Goal: Task Accomplishment & Management: Use online tool/utility

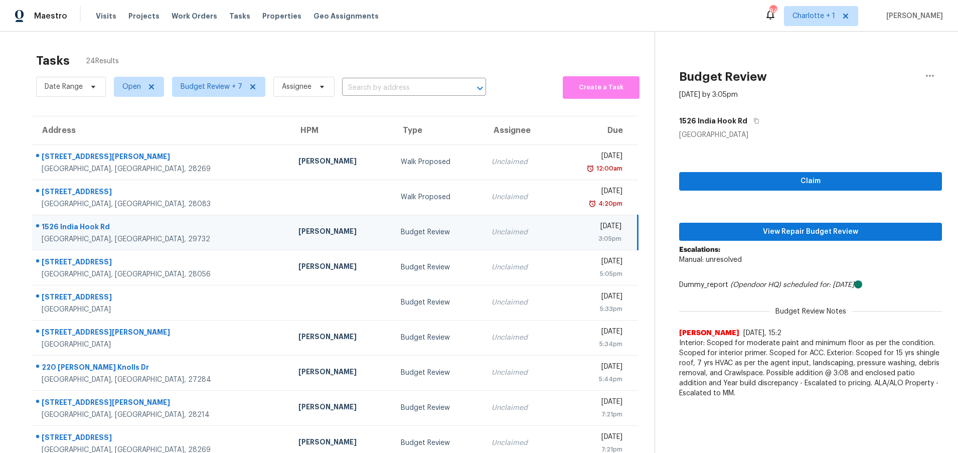
scroll to position [77, 0]
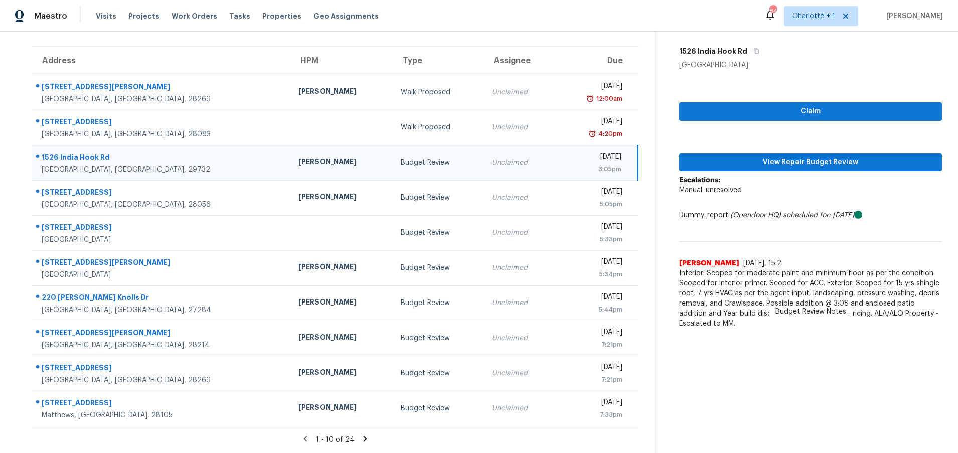
click at [167, 165] on div "Rock Hill, SC, 29732" at bounding box center [162, 170] width 241 height 10
click at [806, 156] on span "View Repair Budget Review" at bounding box center [810, 162] width 247 height 13
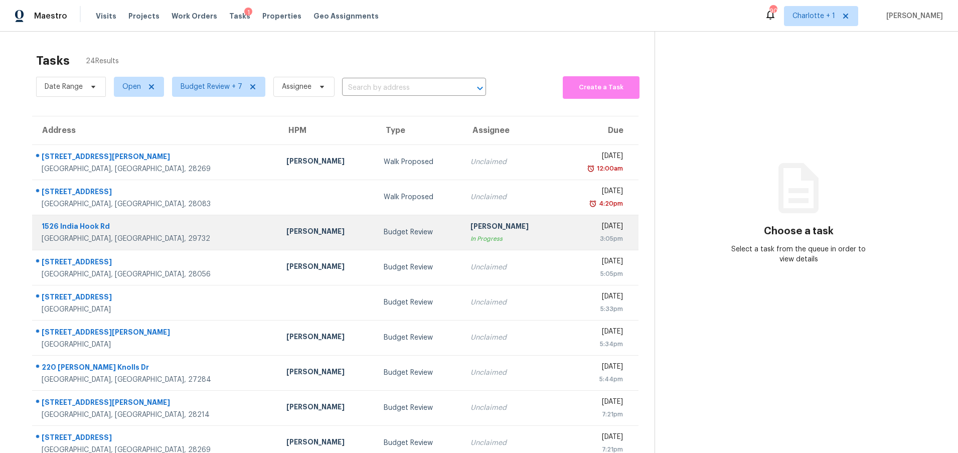
click at [376, 238] on td "Budget Review" at bounding box center [419, 232] width 86 height 35
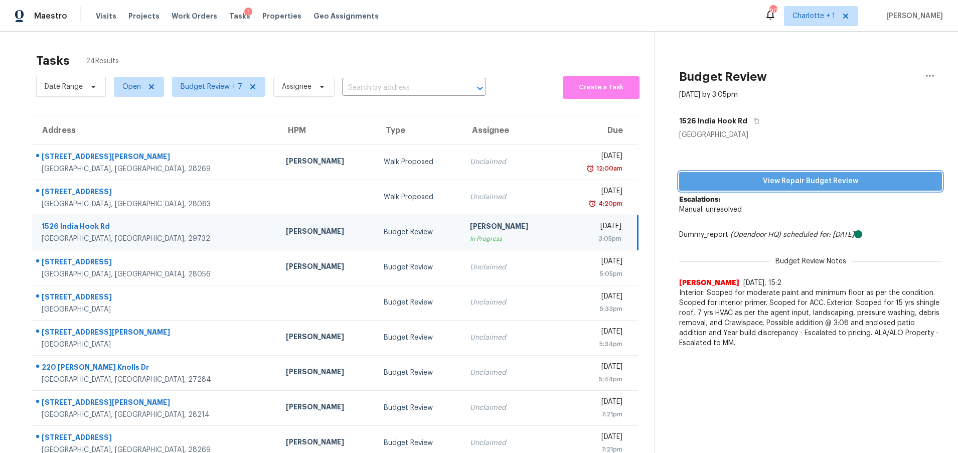
click at [749, 183] on span "View Repair Budget Review" at bounding box center [810, 181] width 247 height 13
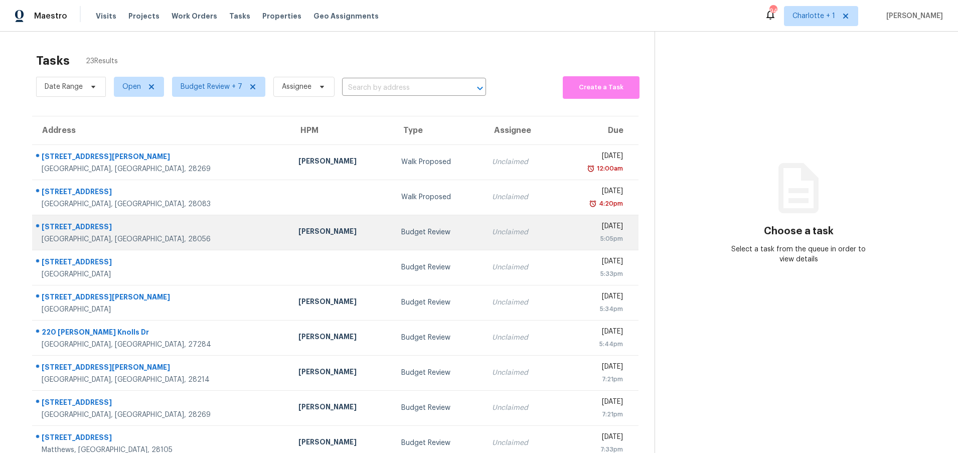
click at [393, 237] on td "Budget Review" at bounding box center [438, 232] width 91 height 35
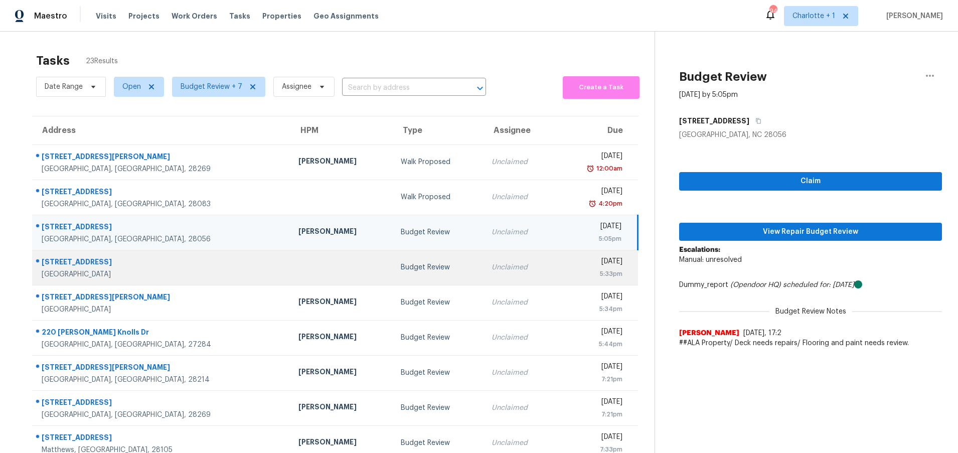
scroll to position [77, 0]
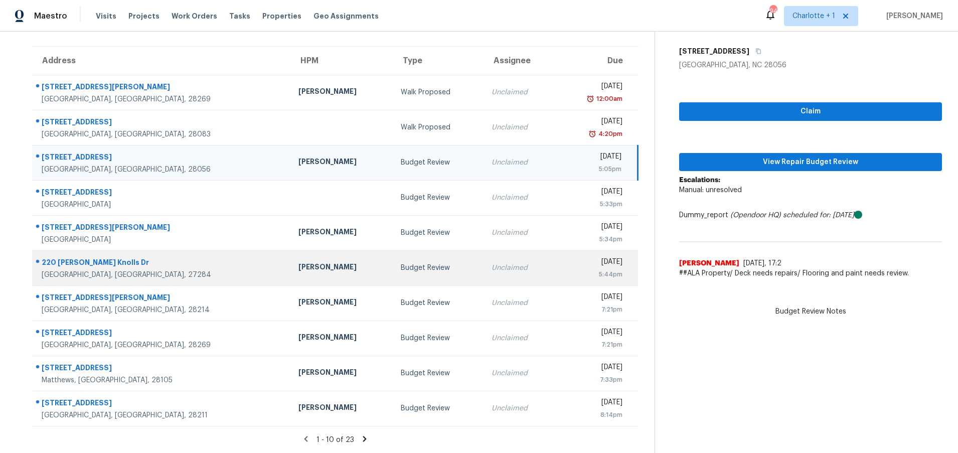
click at [165, 257] on div "220 [PERSON_NAME] Knolls Dr" at bounding box center [162, 263] width 241 height 13
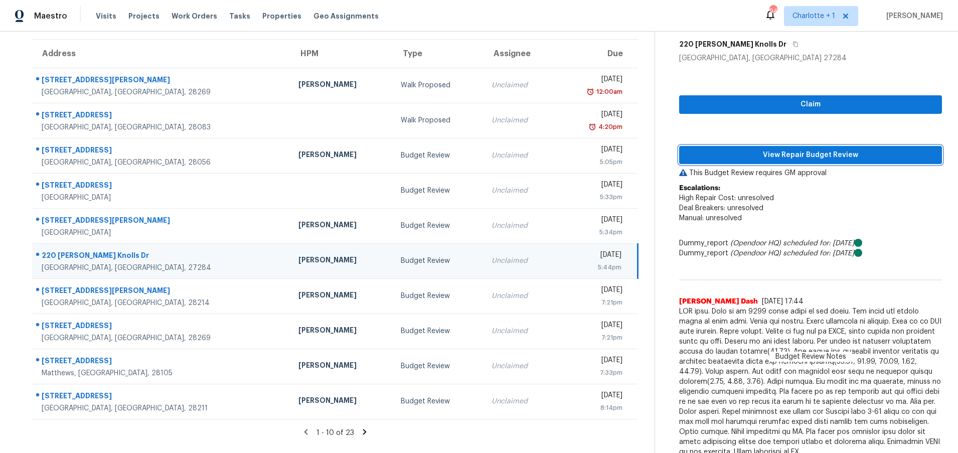
click at [817, 155] on span "View Repair Budget Review" at bounding box center [810, 155] width 247 height 13
